Goal: Navigation & Orientation: Understand site structure

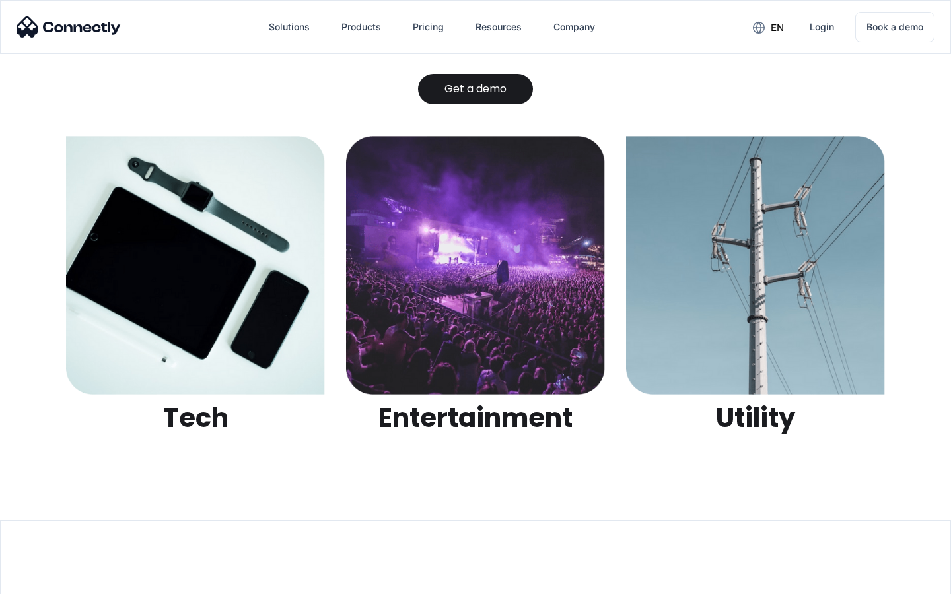
scroll to position [4166, 0]
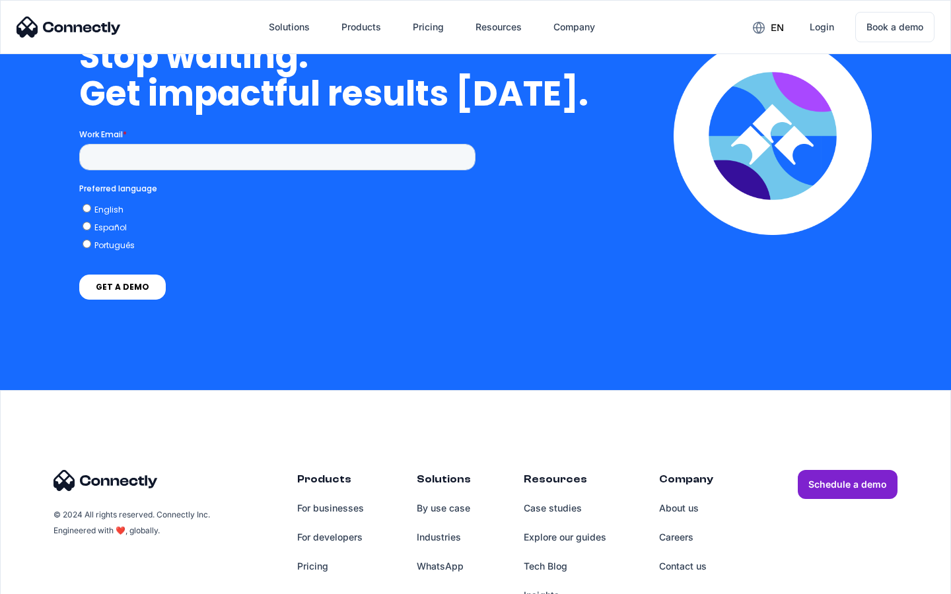
scroll to position [3350, 0]
